Goal: Information Seeking & Learning: Learn about a topic

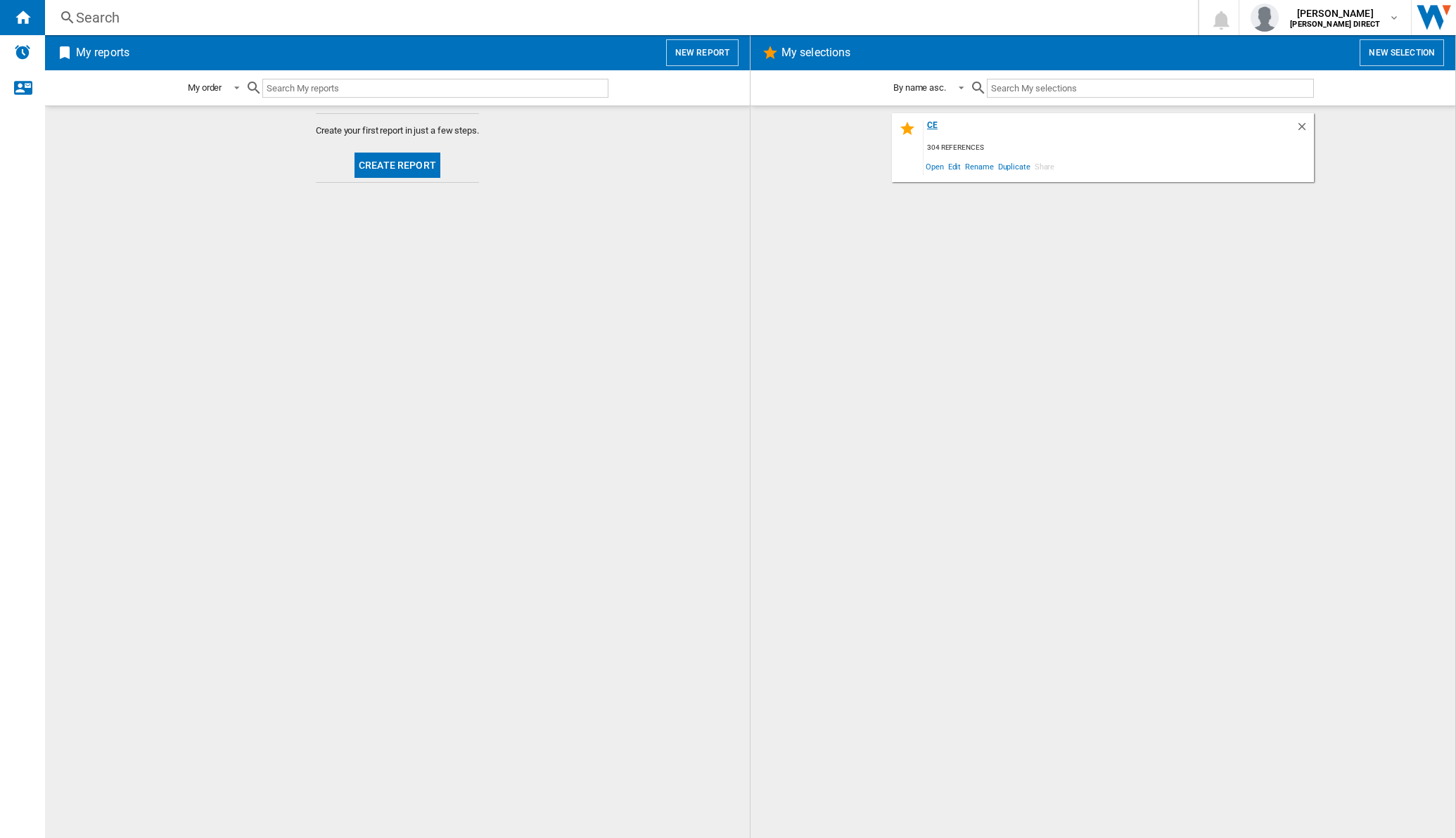
click at [936, 124] on div "ce" at bounding box center [1109, 130] width 372 height 19
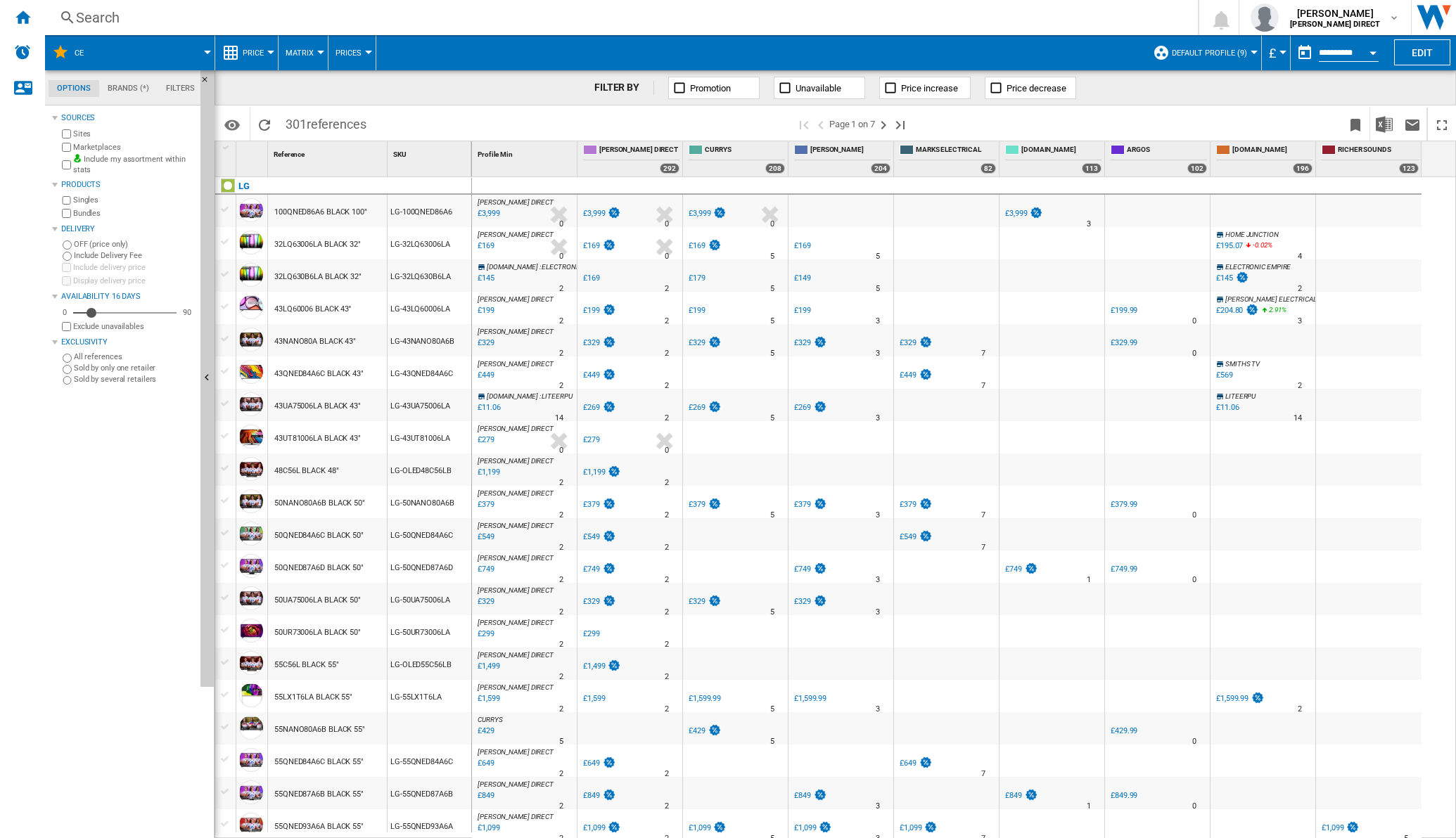
click at [313, 57] on button "Matrix" at bounding box center [303, 52] width 35 height 35
click at [317, 121] on span "Ranking" at bounding box center [307, 121] width 38 height 13
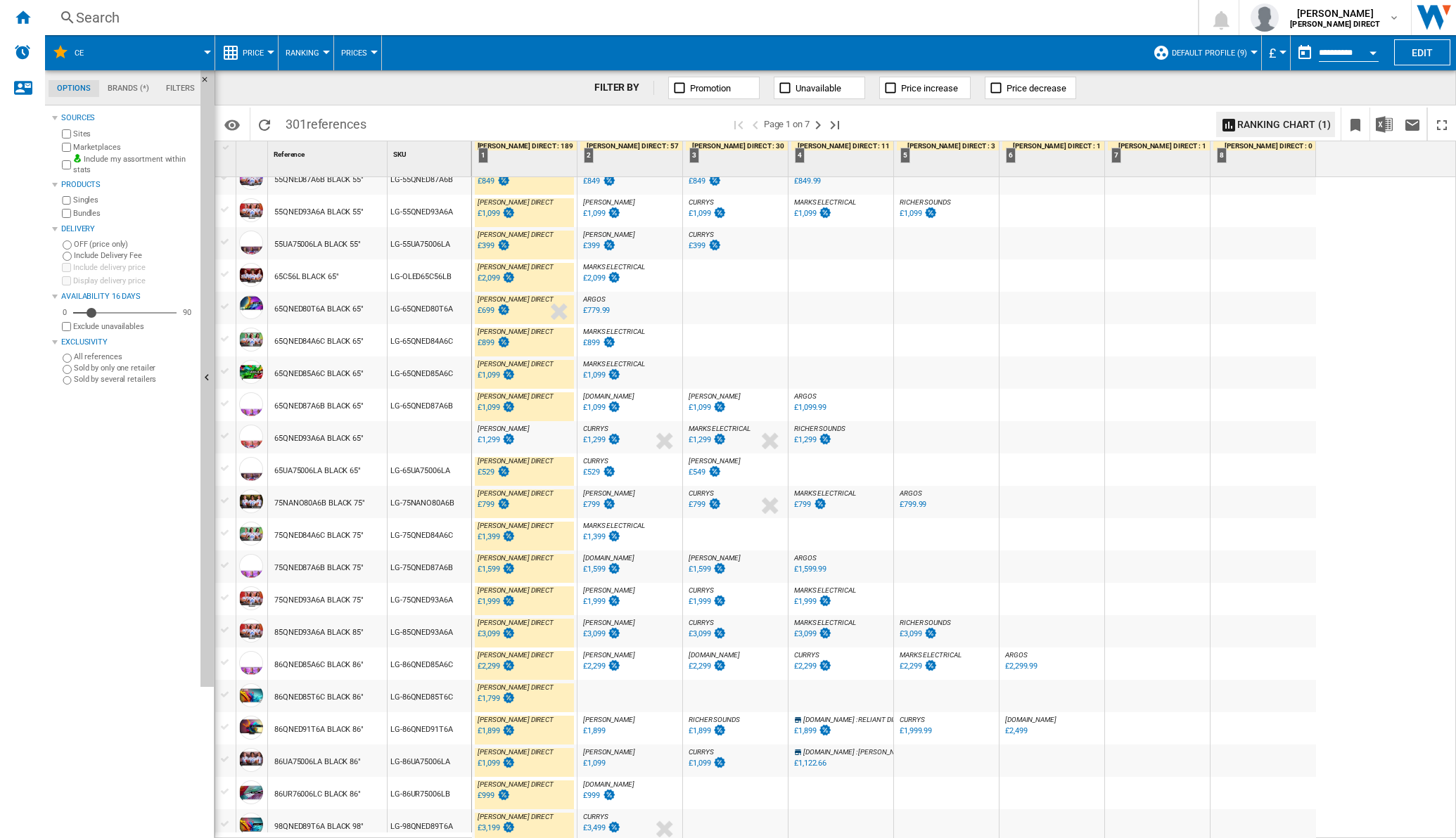
scroll to position [971, 0]
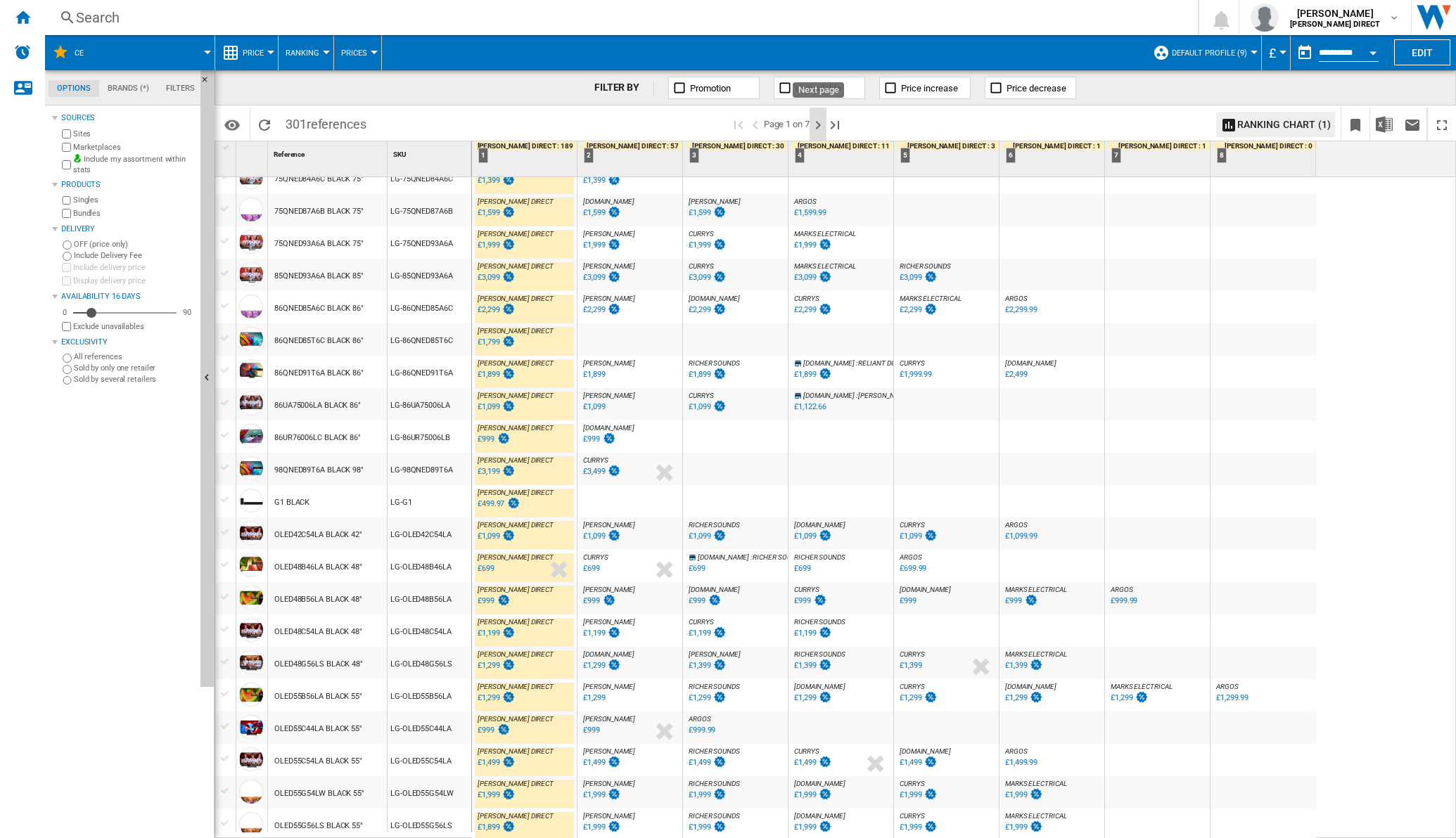
click at [814, 123] on ng-md-icon "Next page" at bounding box center [817, 125] width 17 height 17
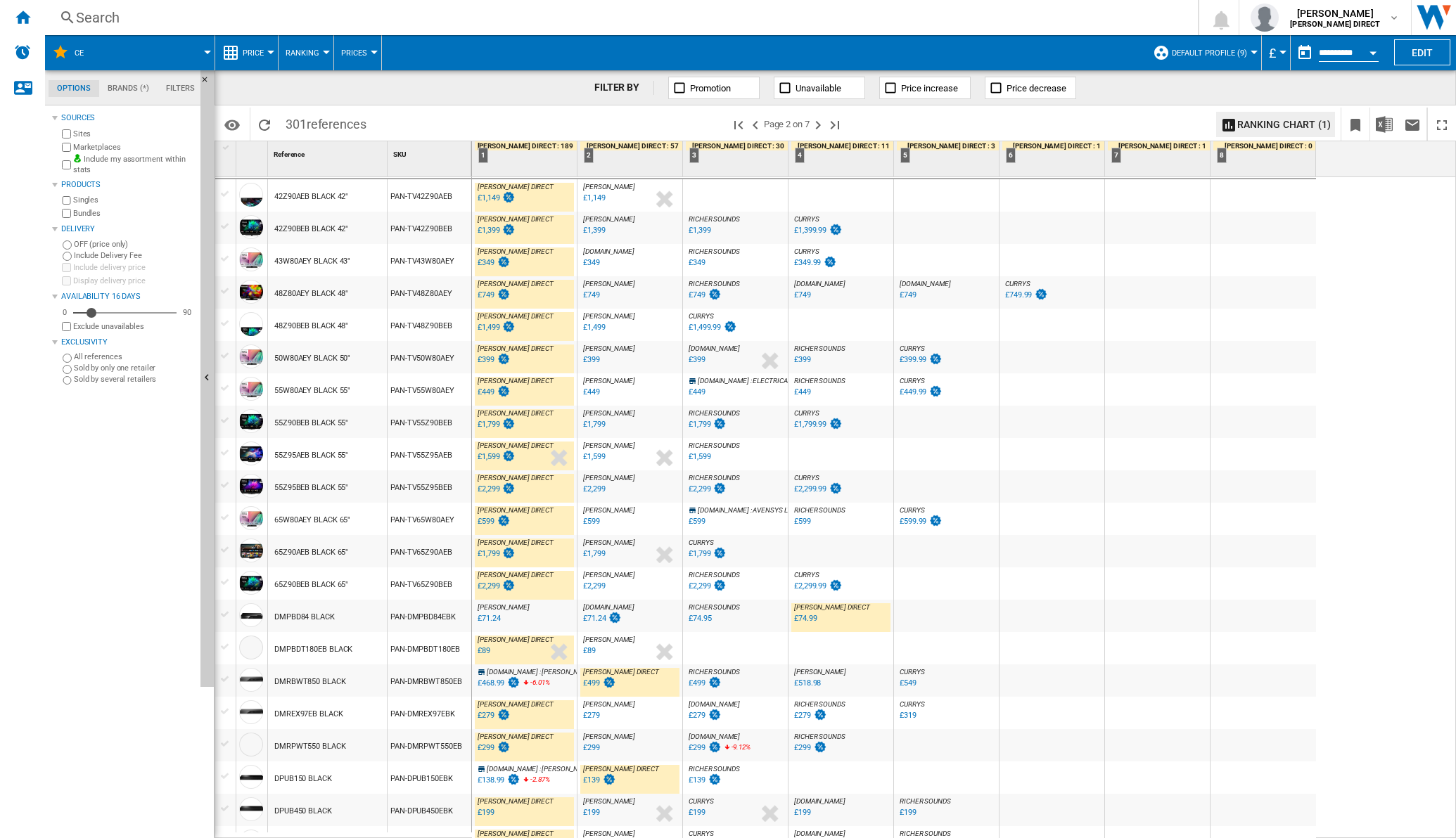
scroll to position [879, 0]
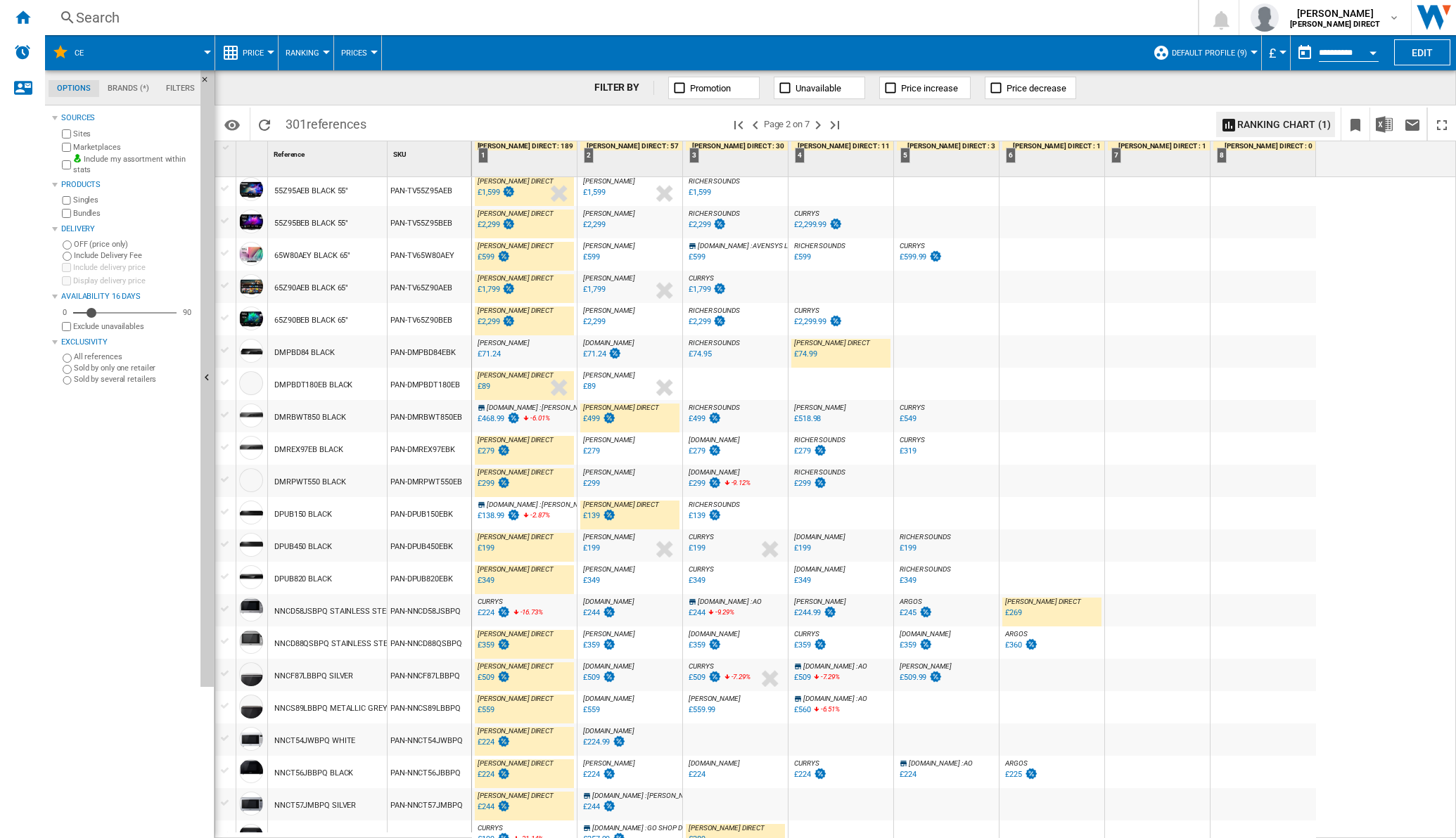
click at [485, 611] on div "£224" at bounding box center [485, 612] width 17 height 9
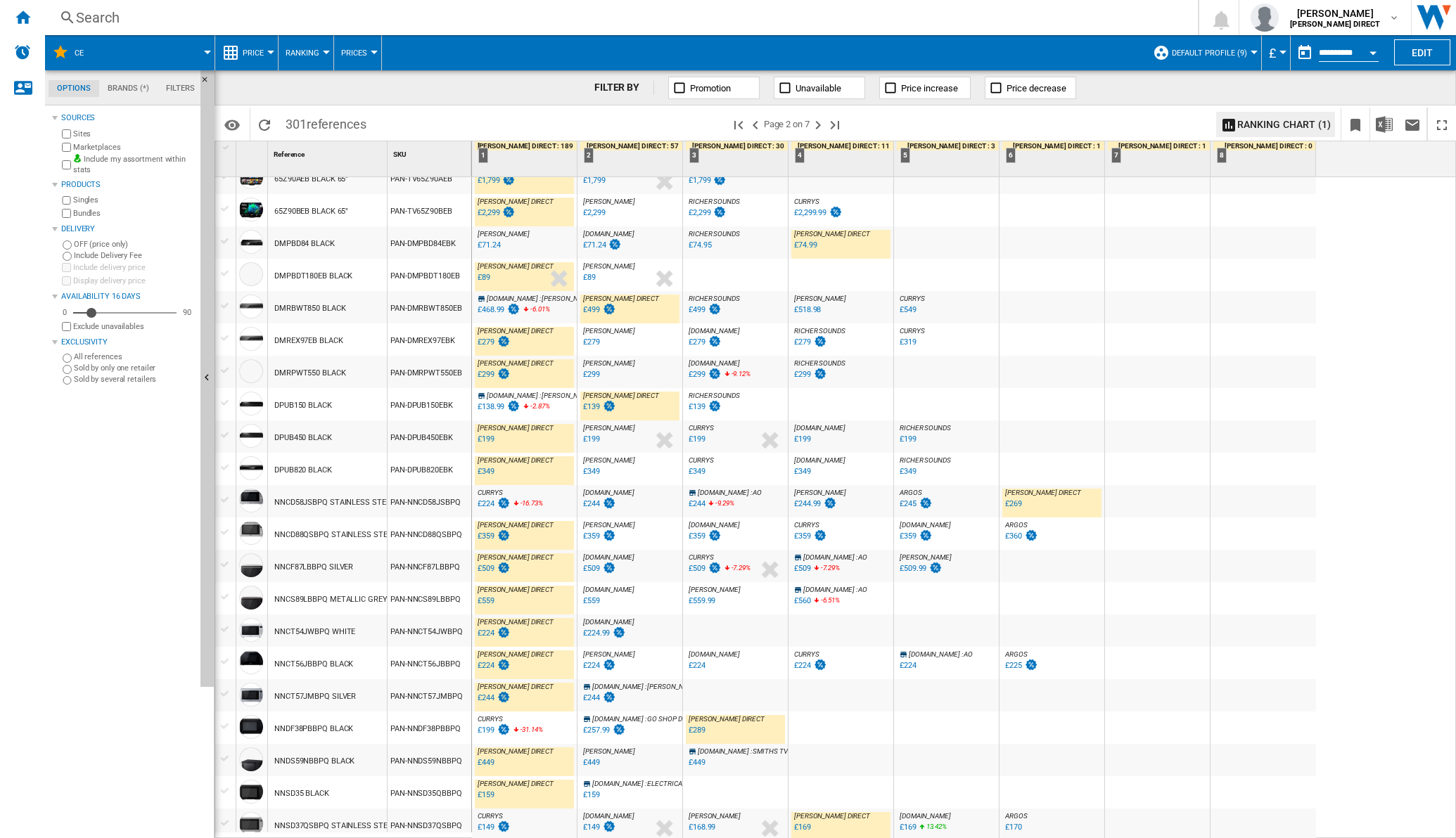
scroll to position [990, 0]
click at [824, 119] on ng-md-icon "Next page" at bounding box center [817, 125] width 17 height 17
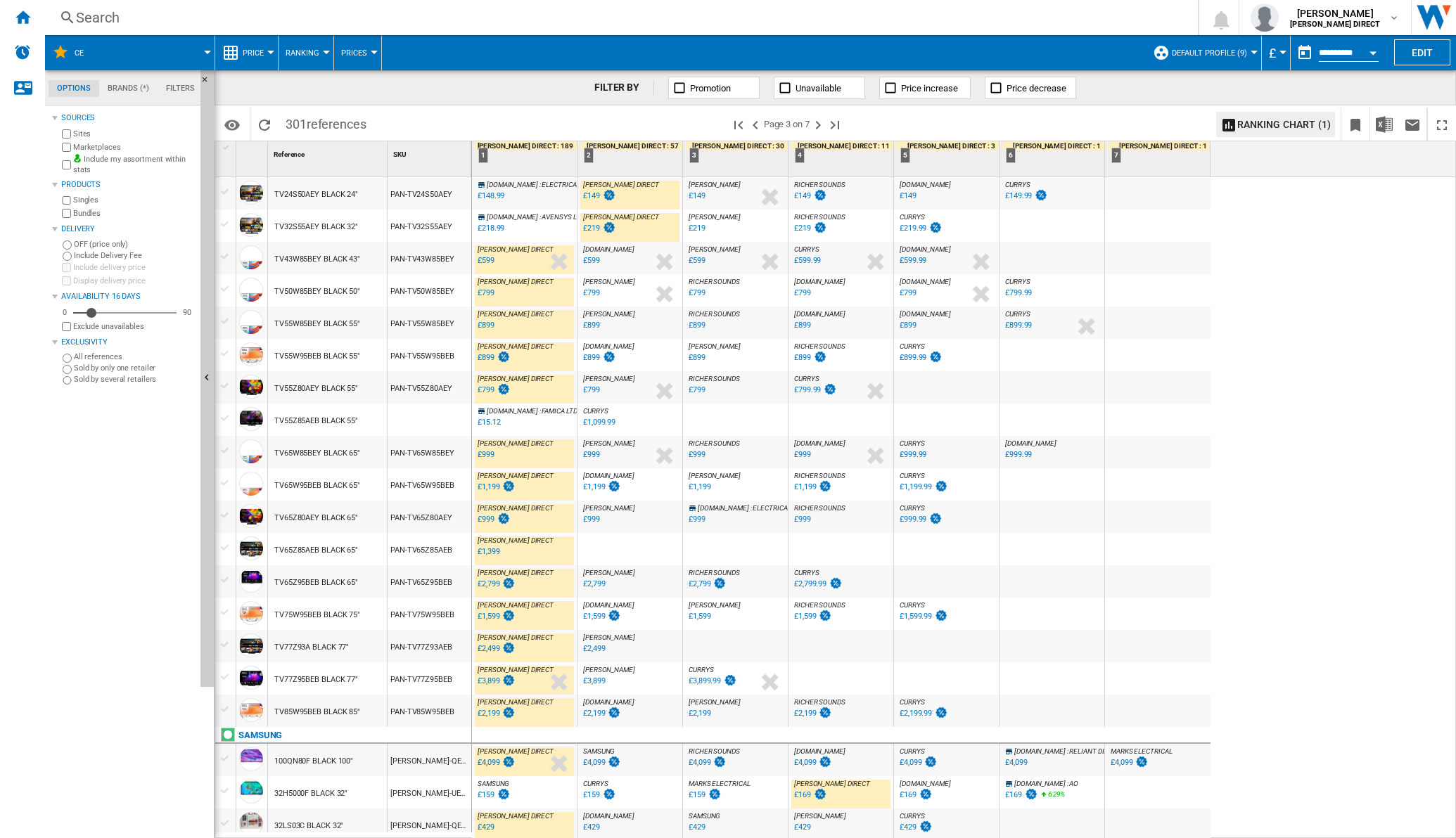
scroll to position [990, 0]
click at [820, 125] on ng-md-icon "Next page" at bounding box center [817, 125] width 17 height 17
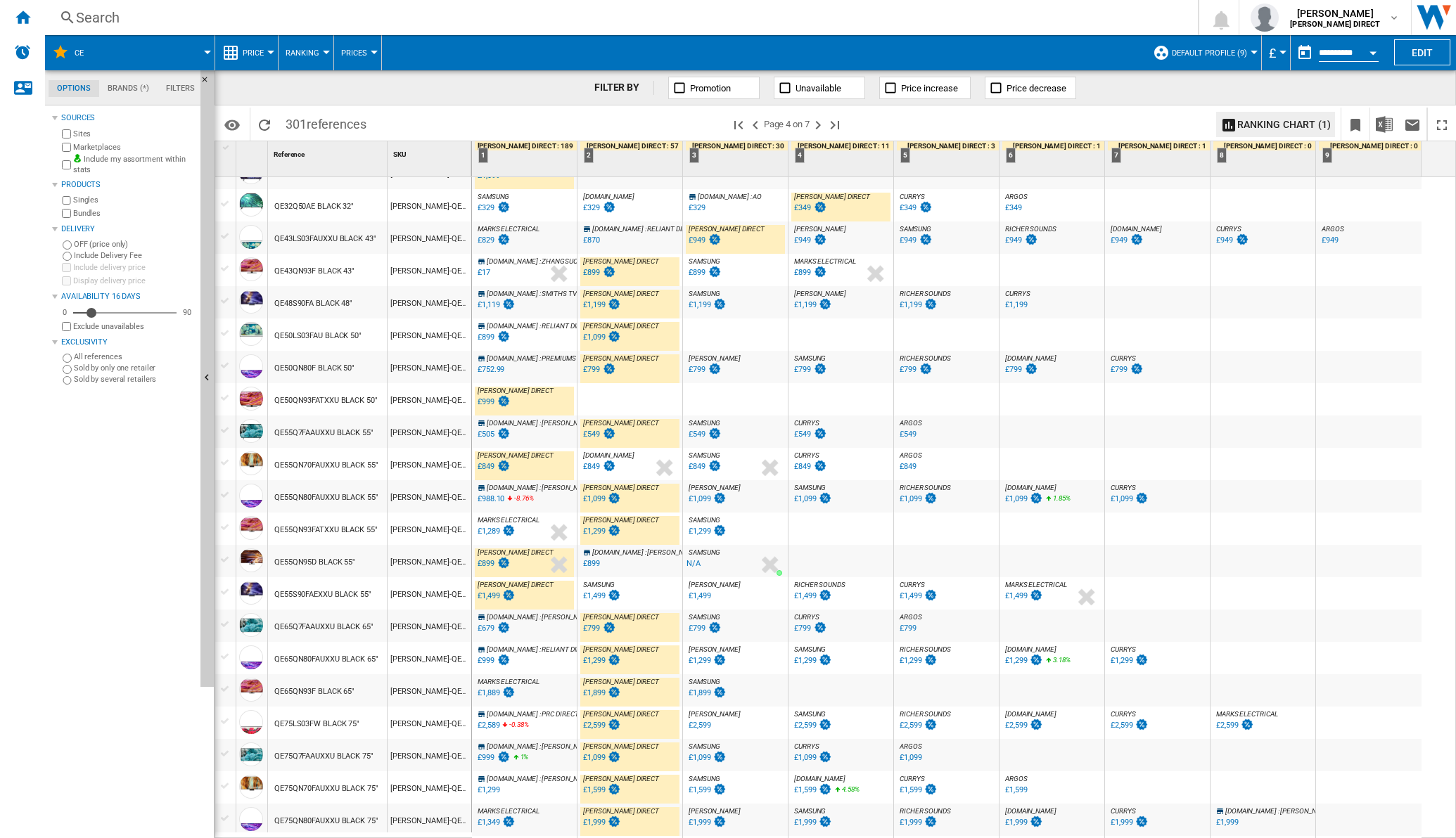
scroll to position [971, 0]
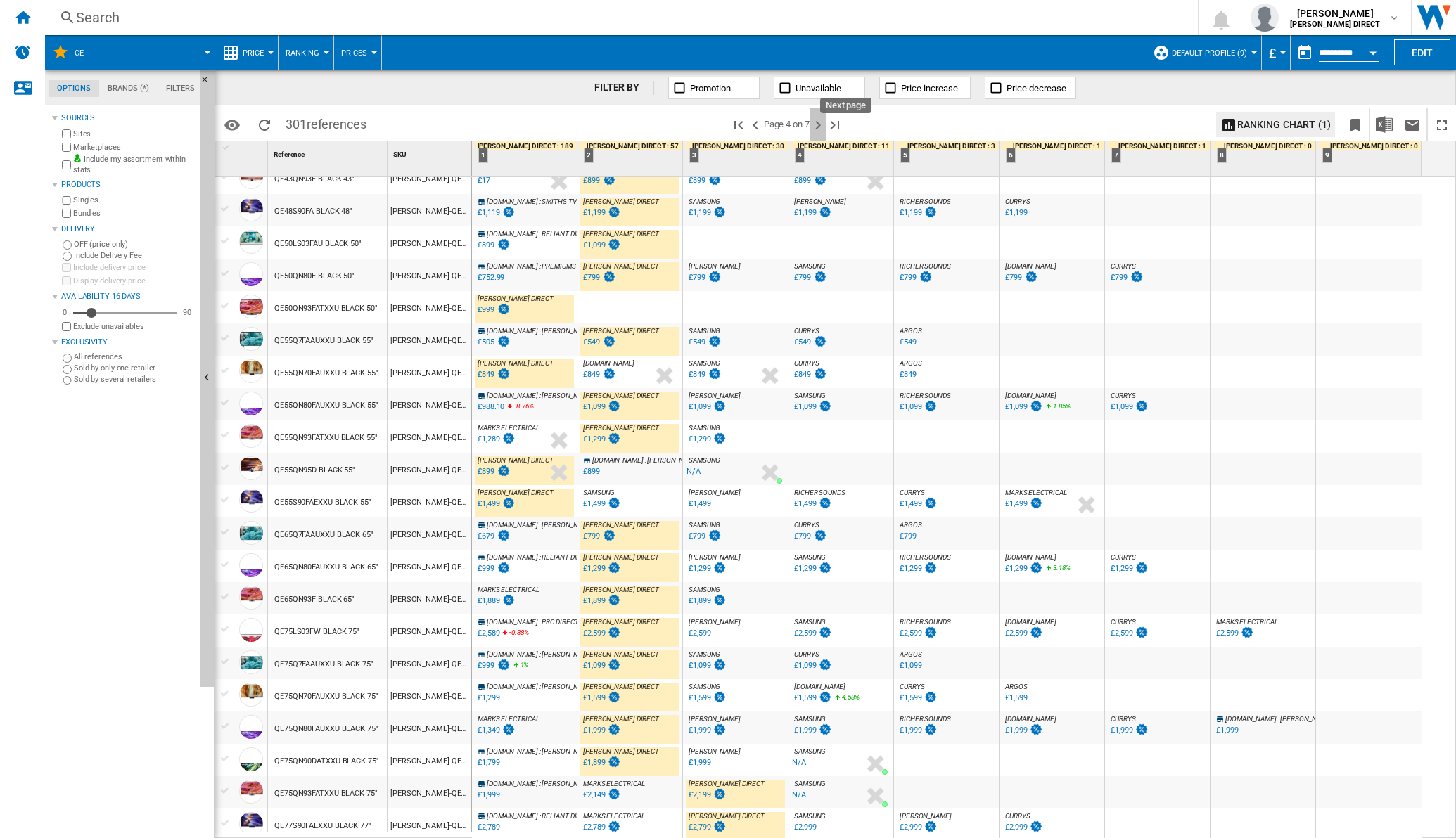
click at [823, 127] on ng-md-icon "Next page" at bounding box center [817, 125] width 17 height 17
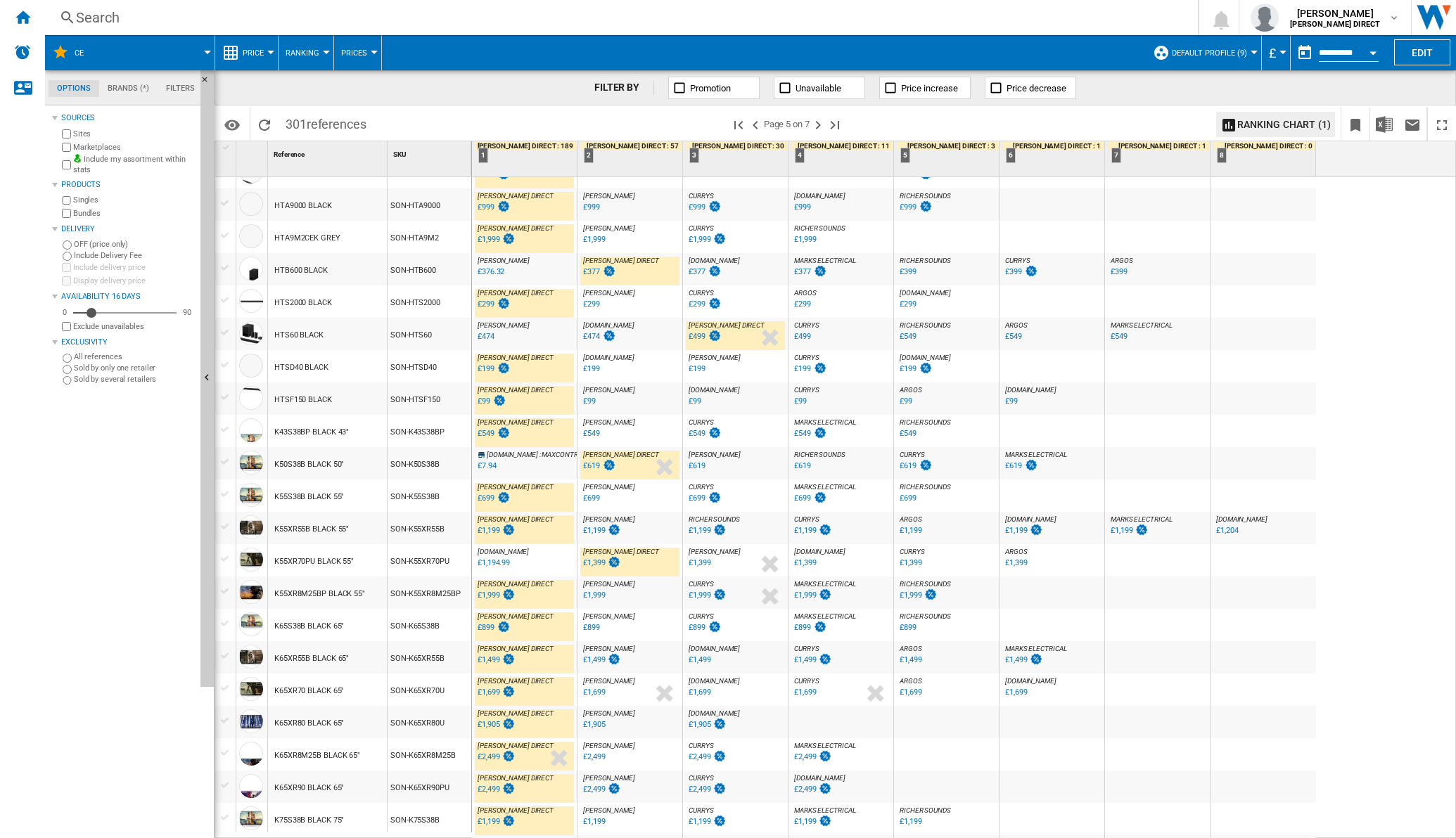
scroll to position [988, 0]
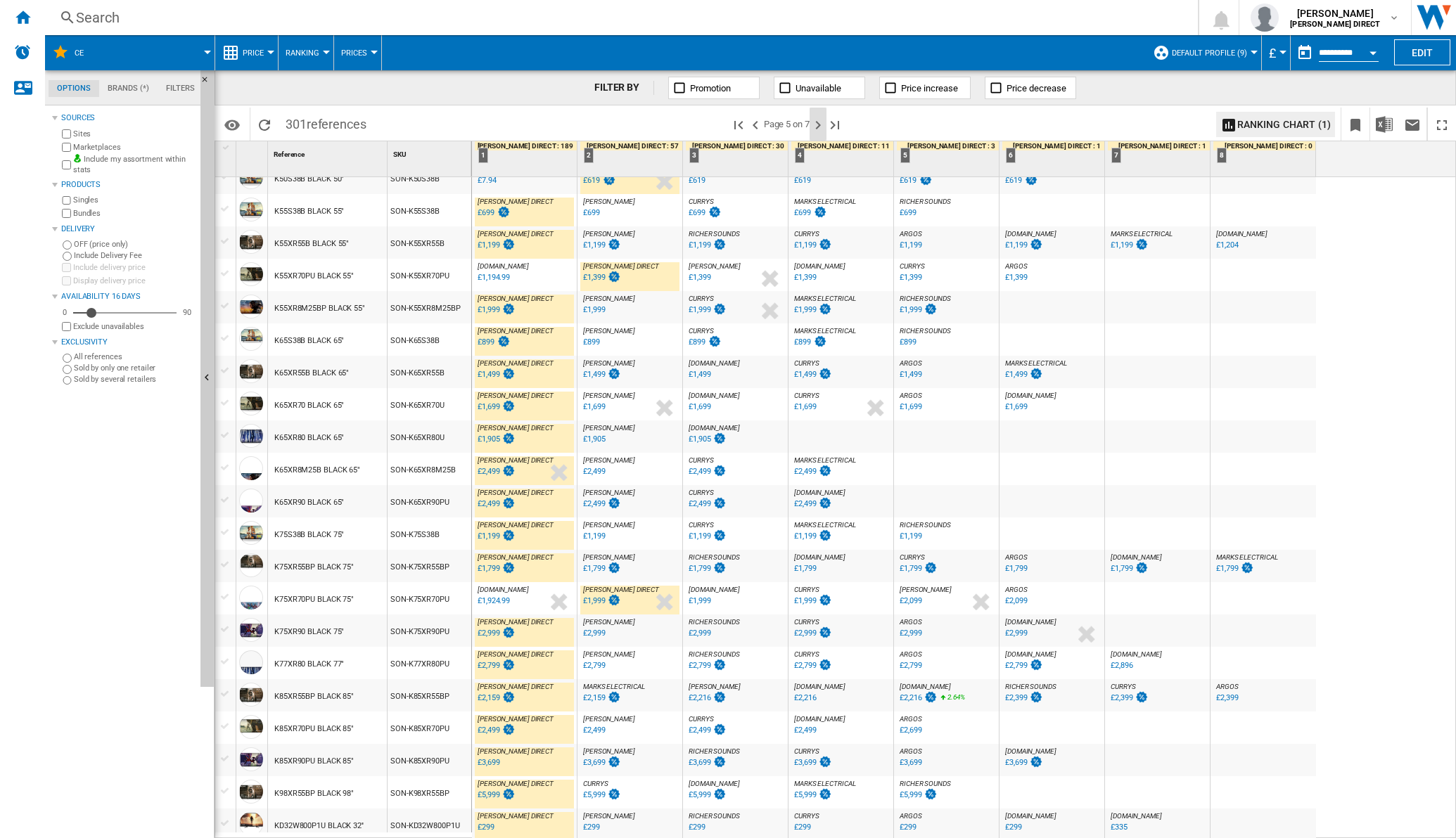
click at [823, 123] on ng-md-icon "Next page" at bounding box center [817, 125] width 17 height 17
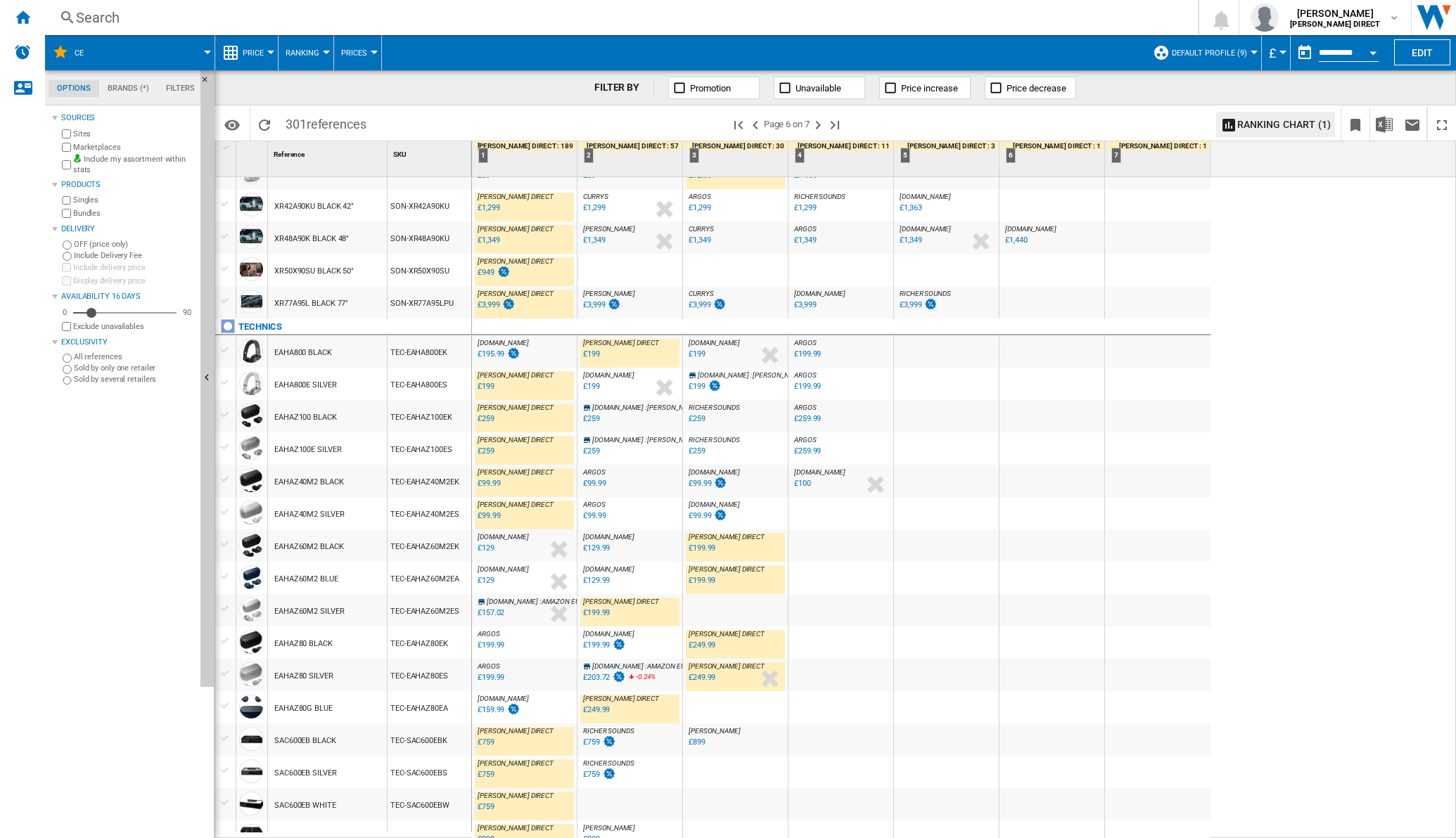
scroll to position [988, 0]
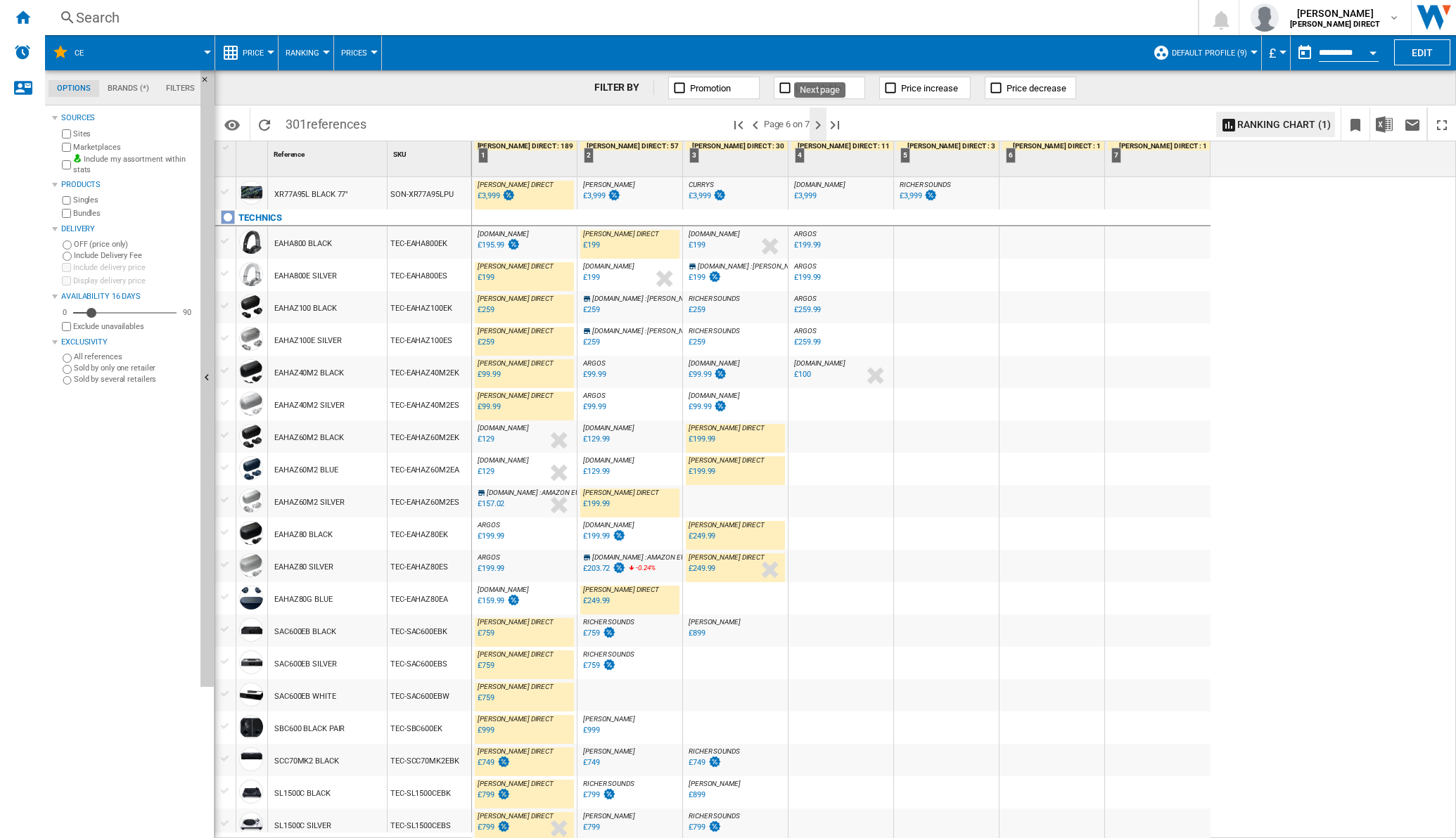
click at [820, 131] on ng-md-icon "Next page" at bounding box center [817, 125] width 17 height 17
